Goal: Task Accomplishment & Management: Manage account settings

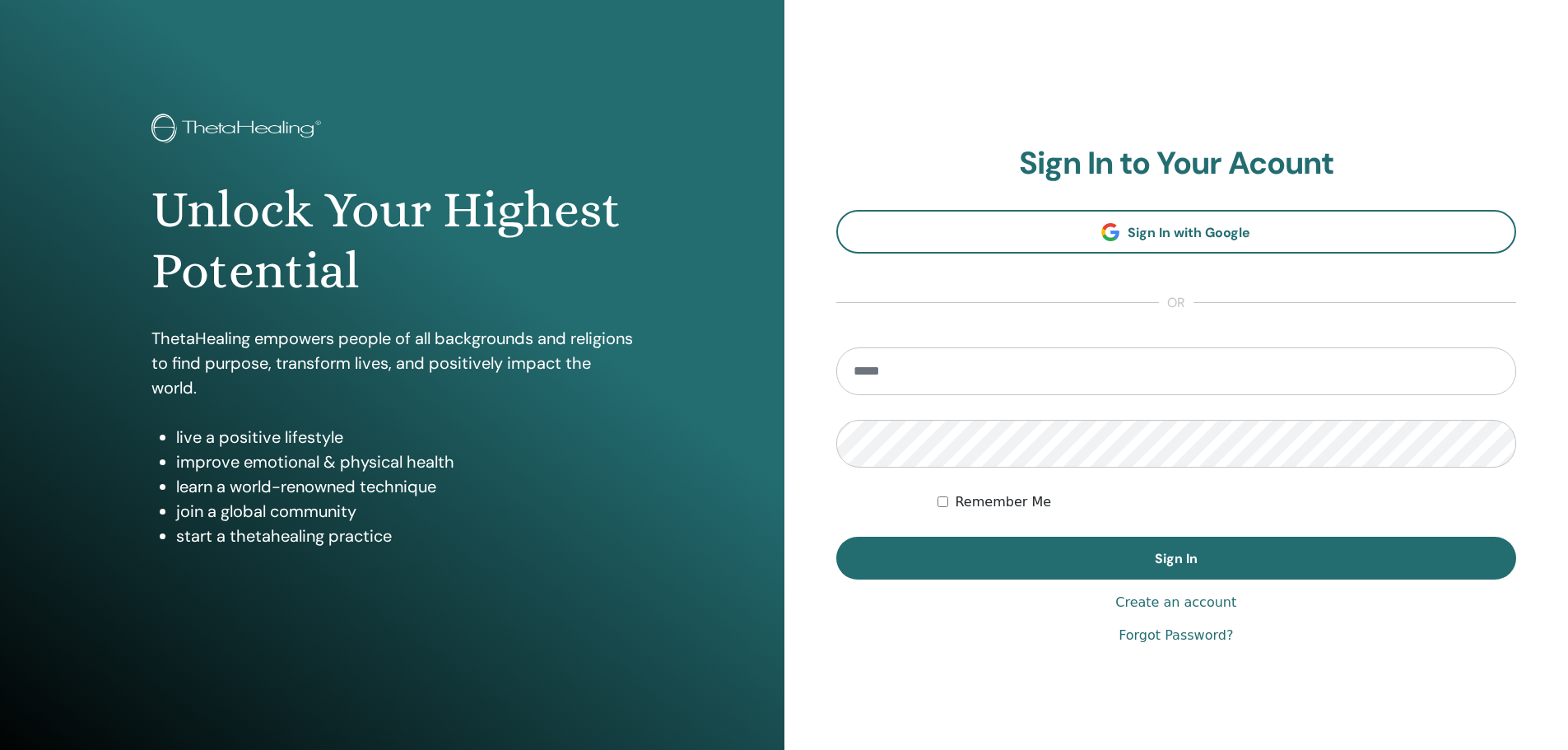
click at [947, 380] on input "email" at bounding box center [1176, 371] width 681 height 48
type input "**********"
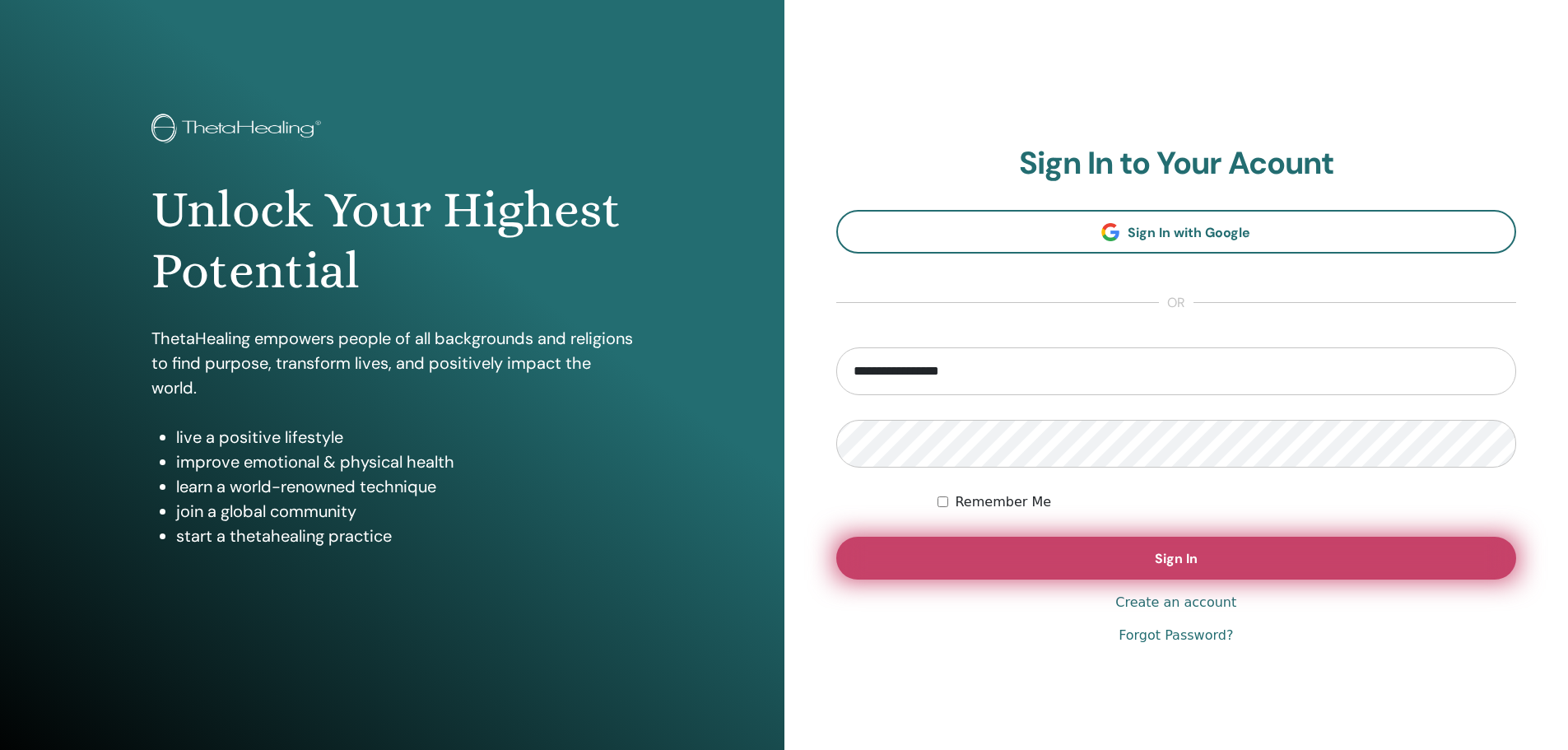
click at [1162, 558] on span "Sign In" at bounding box center [1176, 558] width 43 height 17
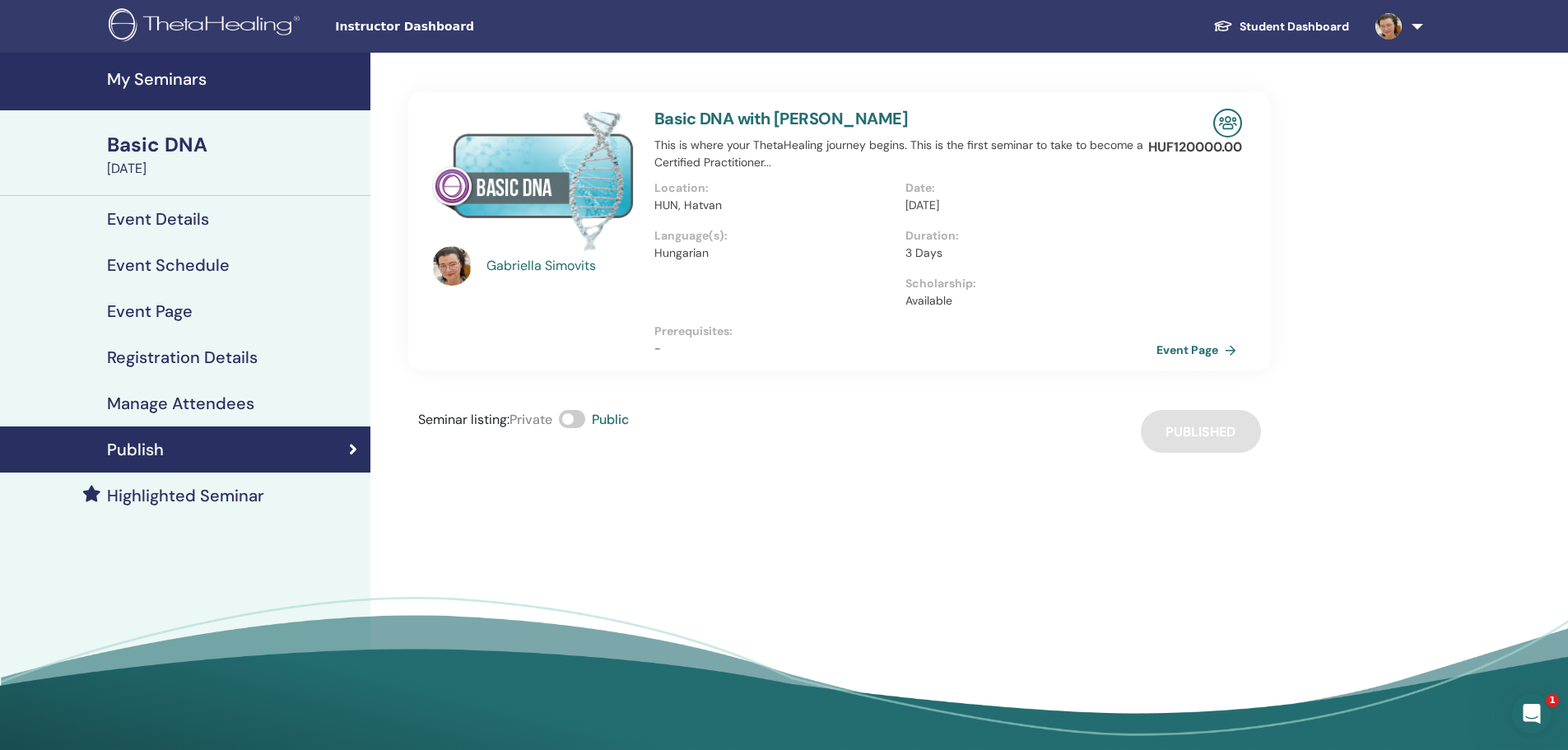
click at [150, 306] on h4 "Event Page" at bounding box center [150, 311] width 86 height 20
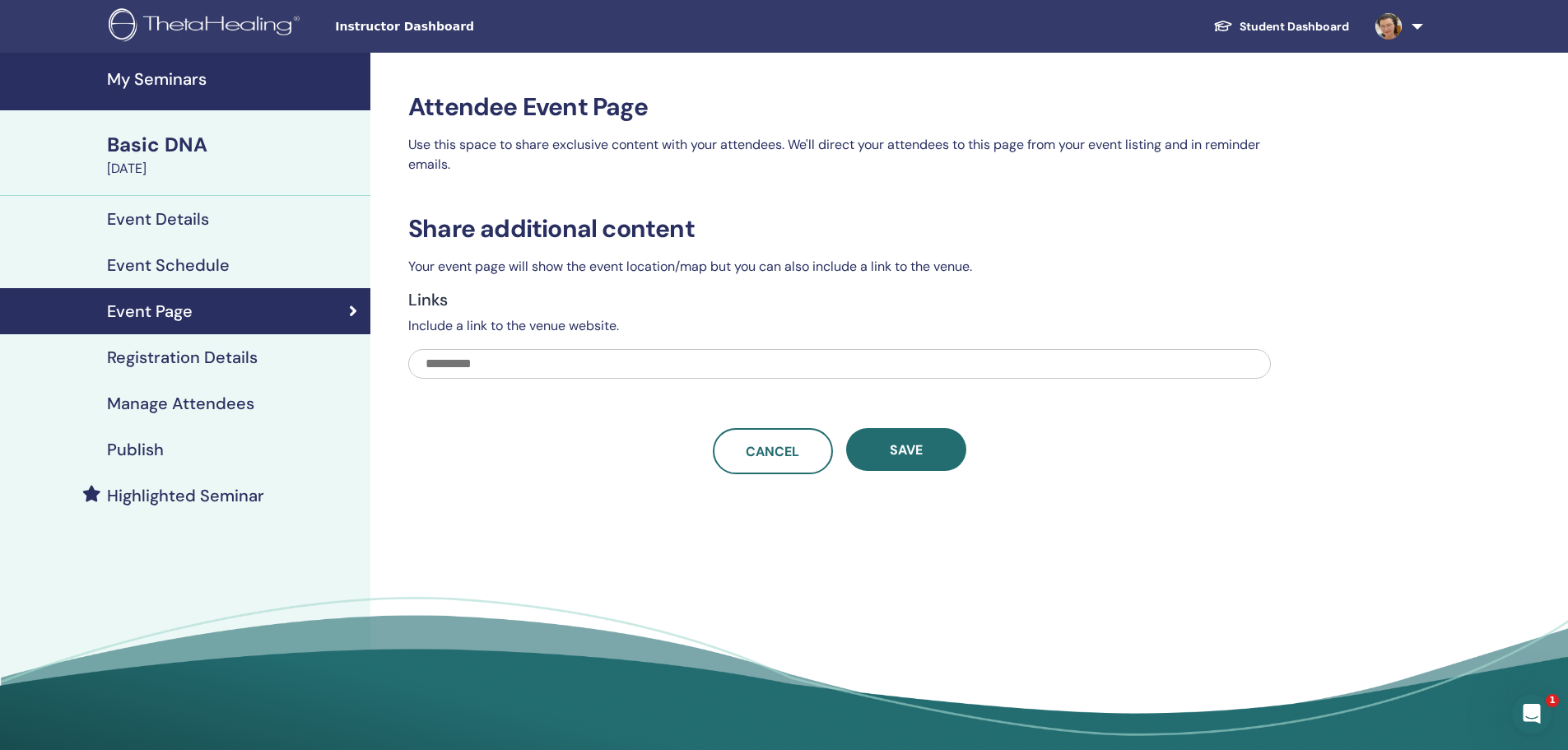
click at [183, 222] on h4 "Event Details" at bounding box center [159, 219] width 102 height 20
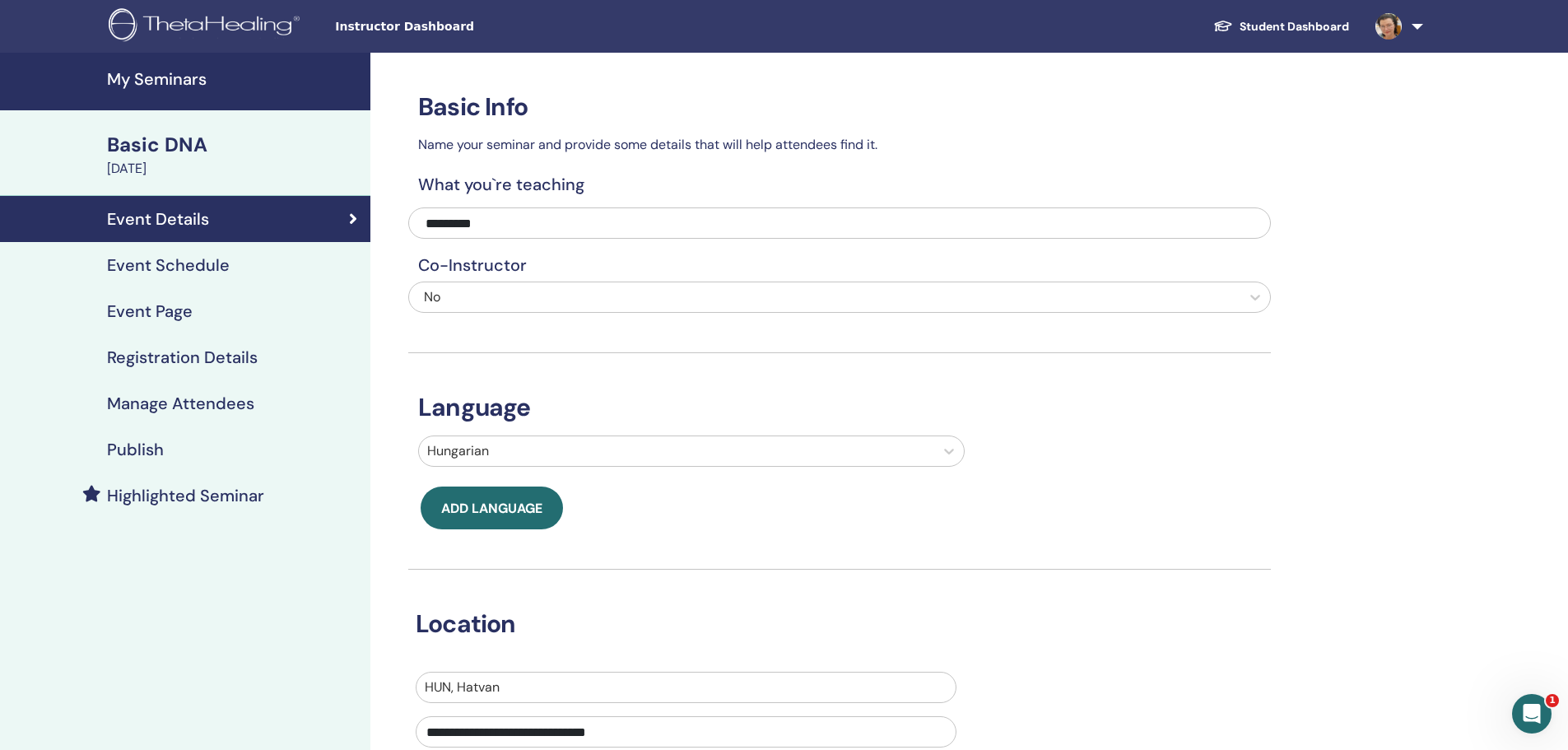
click at [135, 150] on div "Basic DNA" at bounding box center [234, 145] width 254 height 28
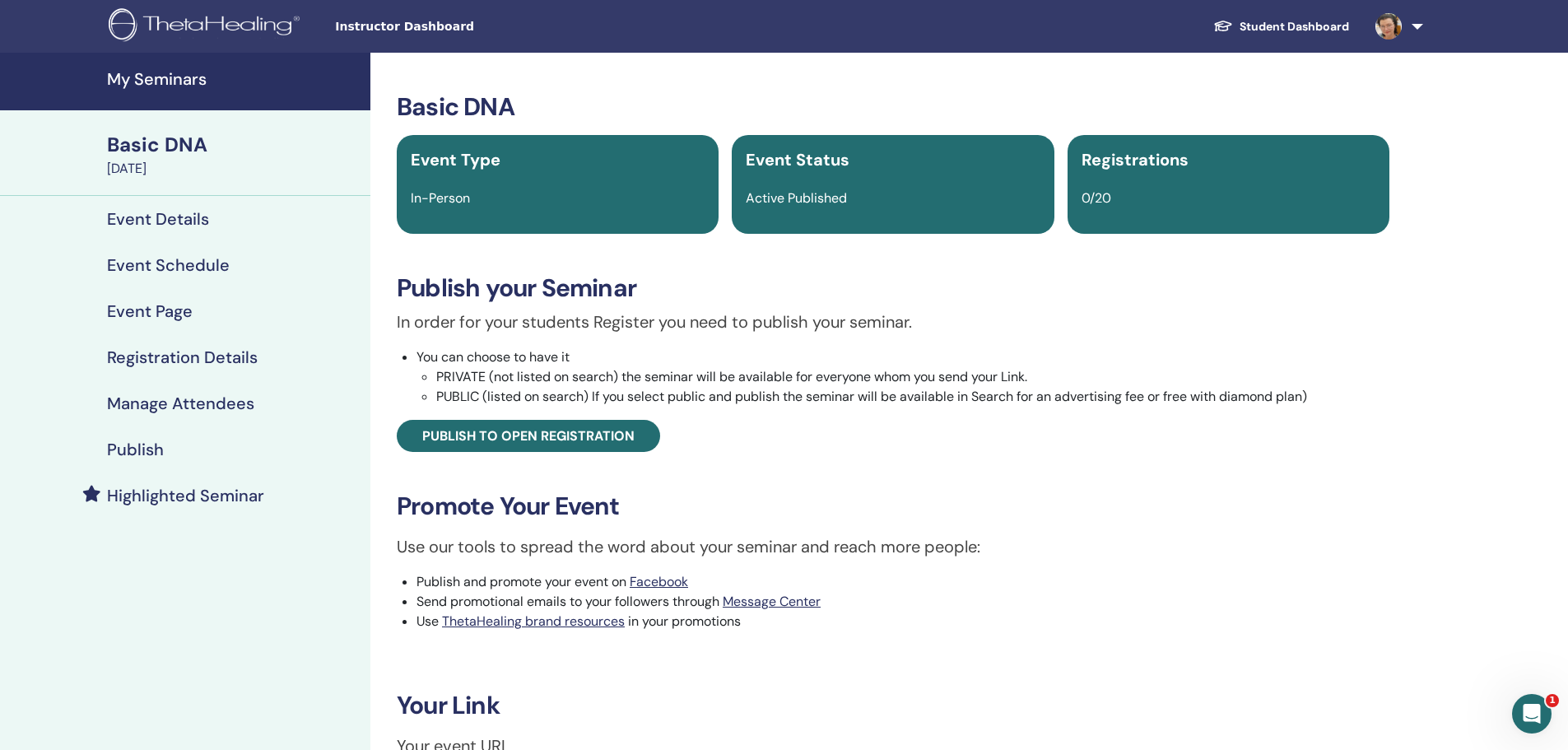
click at [194, 363] on h4 "Registration Details" at bounding box center [183, 357] width 150 height 20
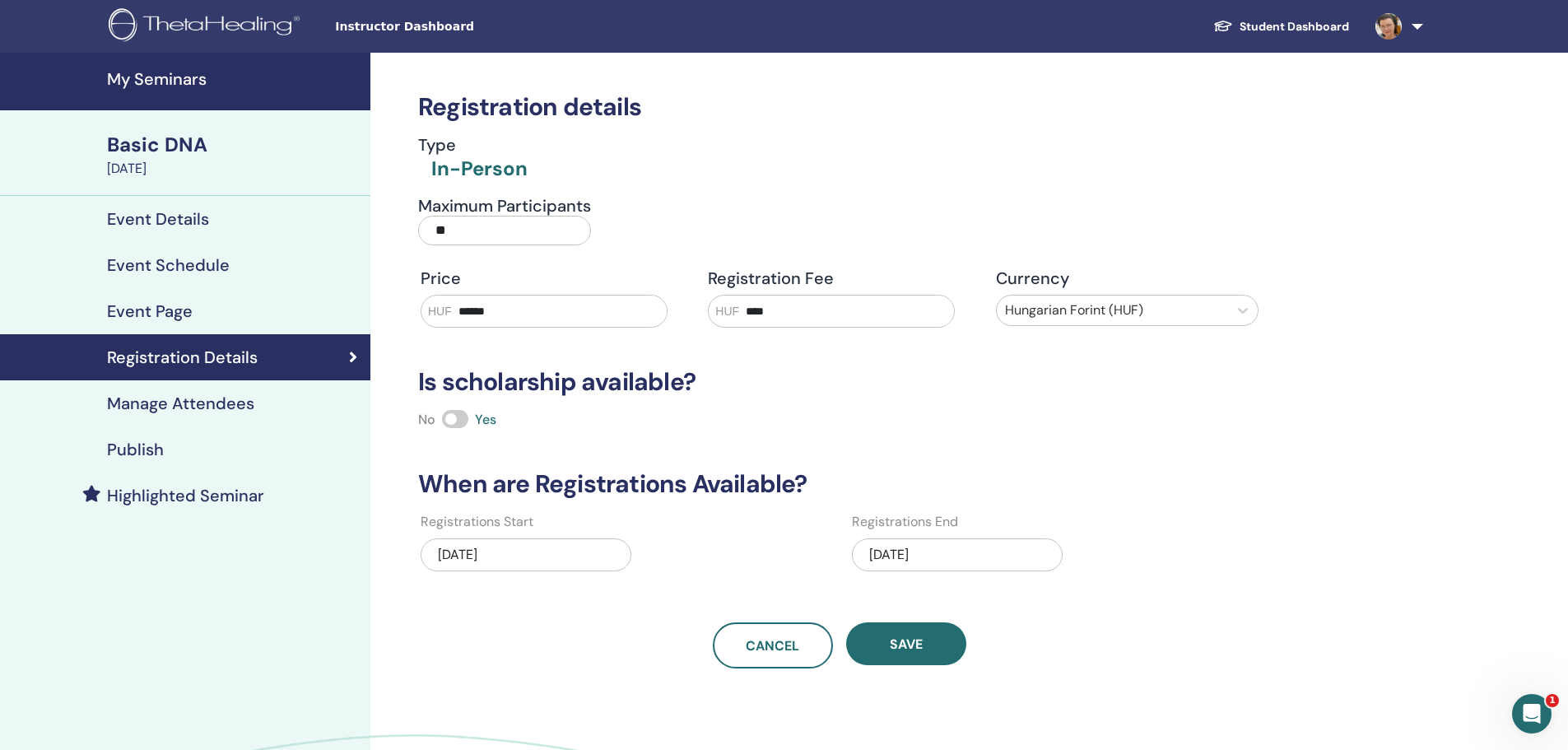
click at [158, 493] on h4 "Highlighted Seminar" at bounding box center [186, 496] width 157 height 20
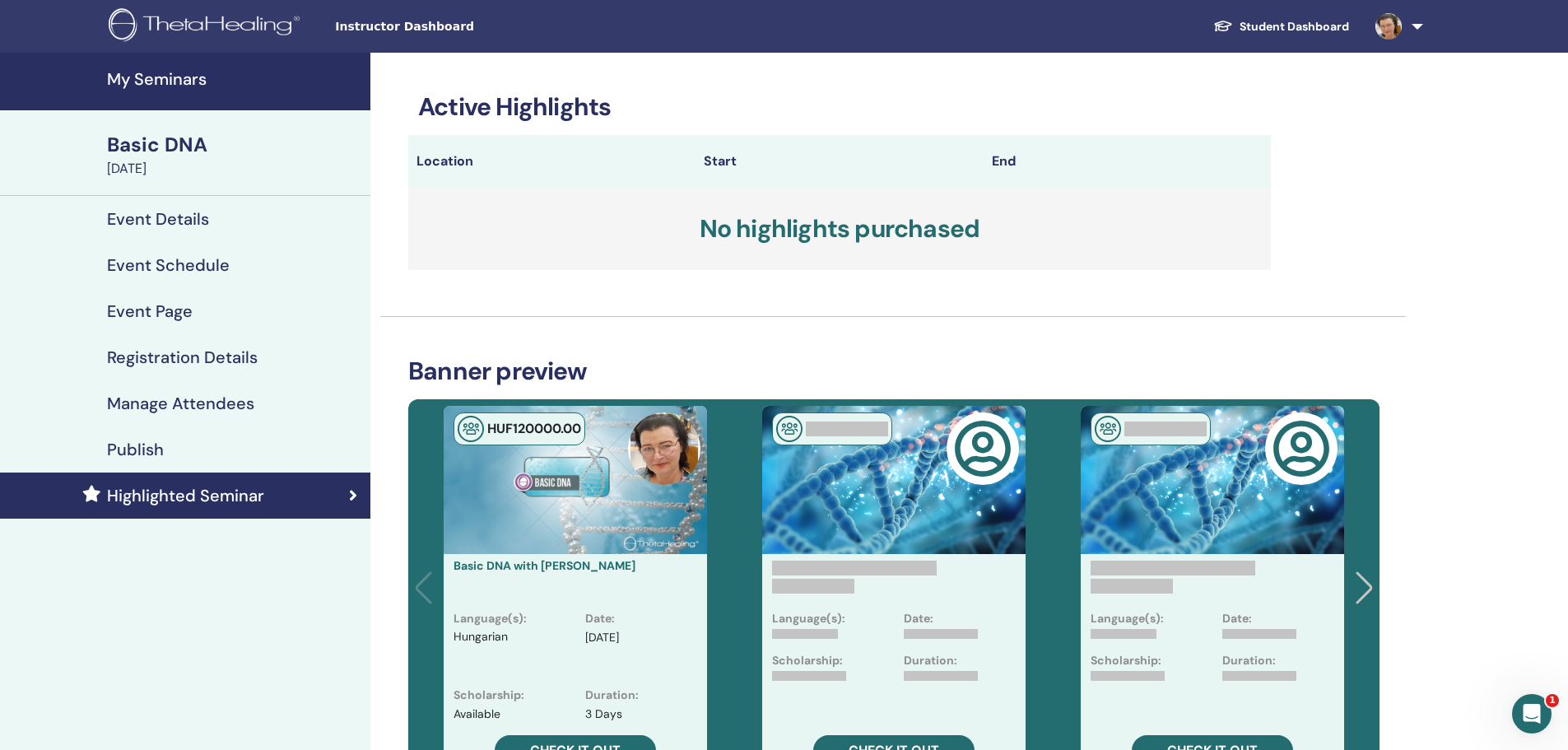
click at [166, 260] on h4 "Event Schedule" at bounding box center [169, 265] width 122 height 20
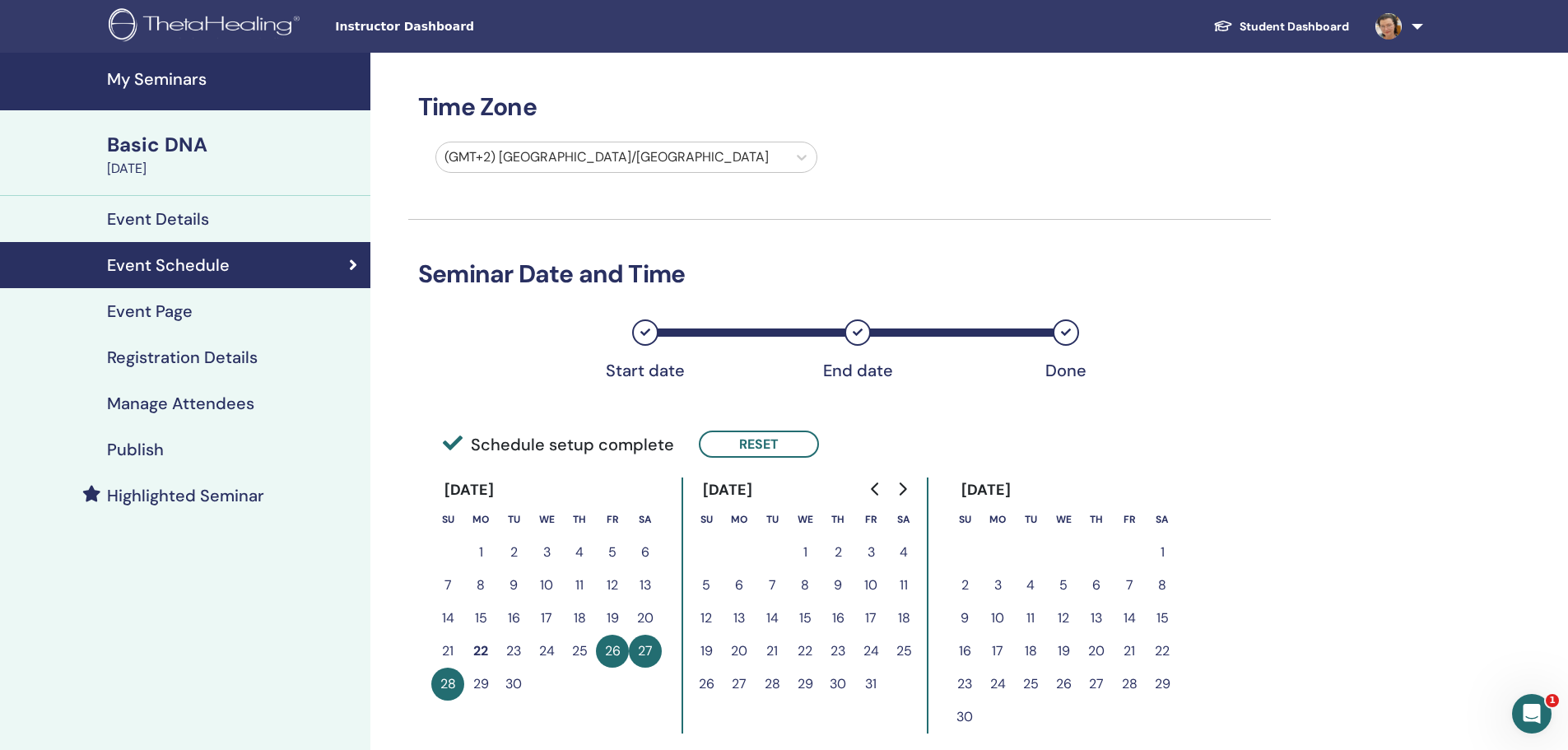
click at [158, 214] on h4 "Event Details" at bounding box center [159, 219] width 102 height 20
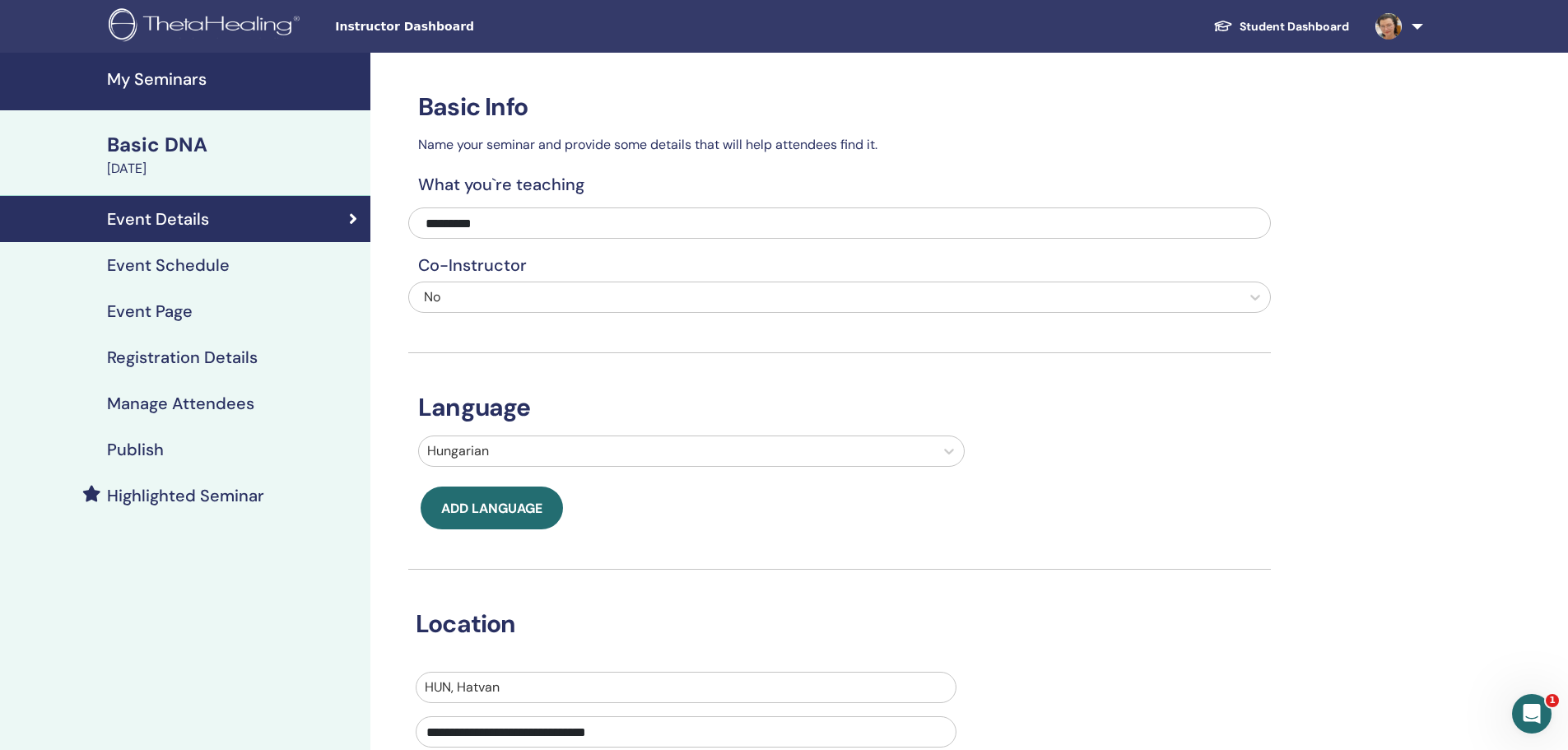
click at [150, 140] on div "Basic DNA" at bounding box center [234, 145] width 254 height 28
